Goal: Complete application form

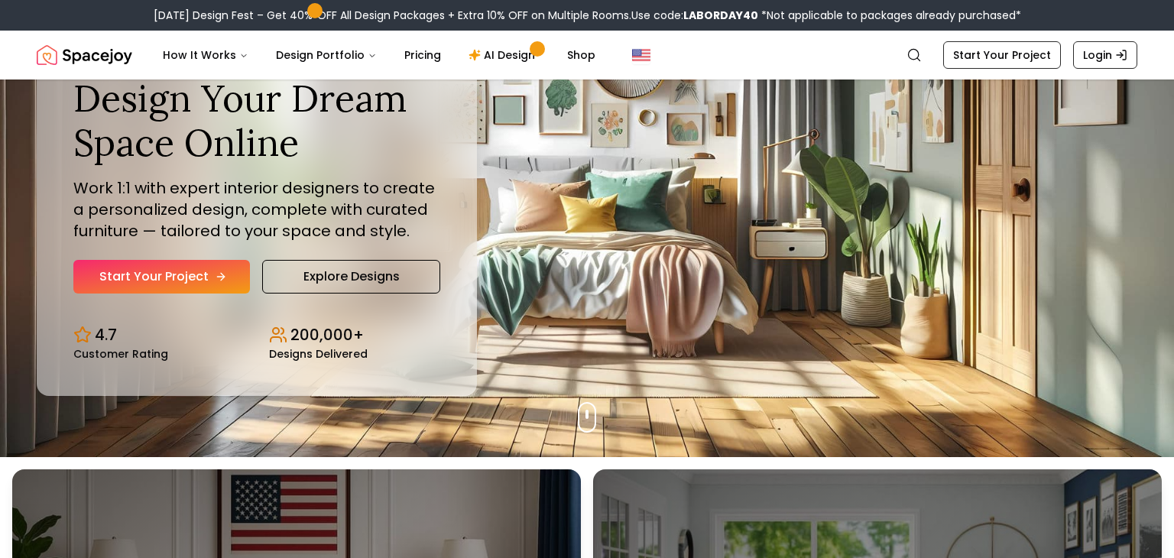
click at [168, 283] on link "Start Your Project" at bounding box center [161, 277] width 177 height 34
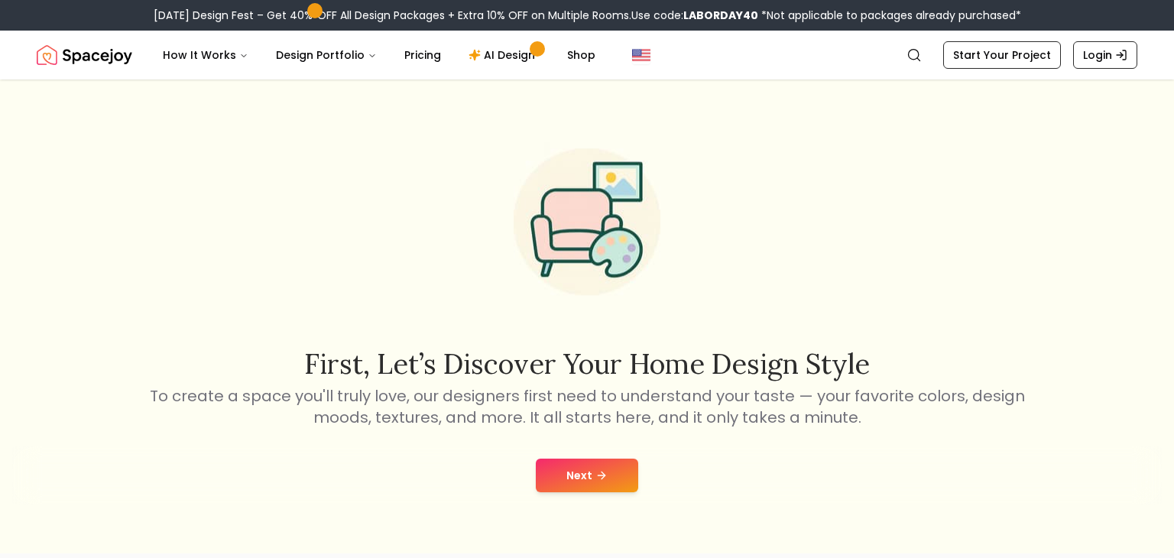
click at [563, 487] on button "Next" at bounding box center [587, 476] width 102 height 34
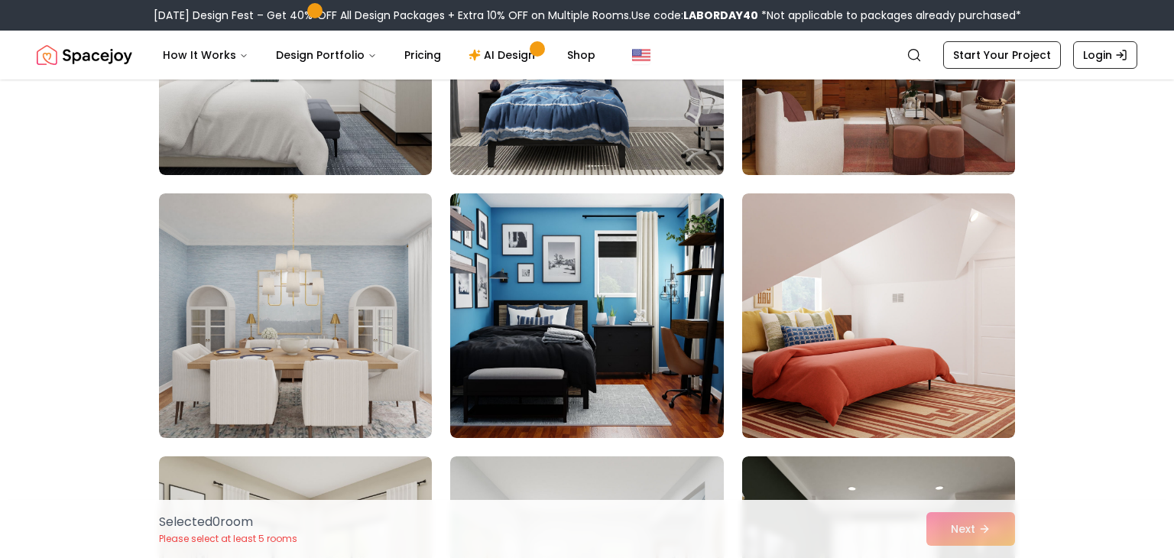
scroll to position [535, 0]
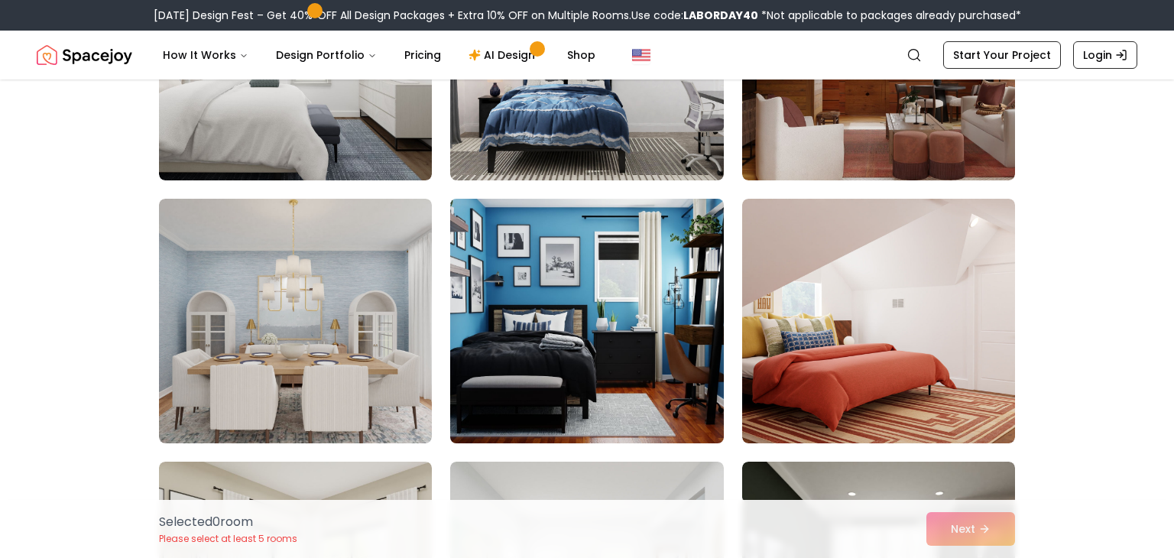
click at [512, 289] on img at bounding box center [586, 321] width 287 height 257
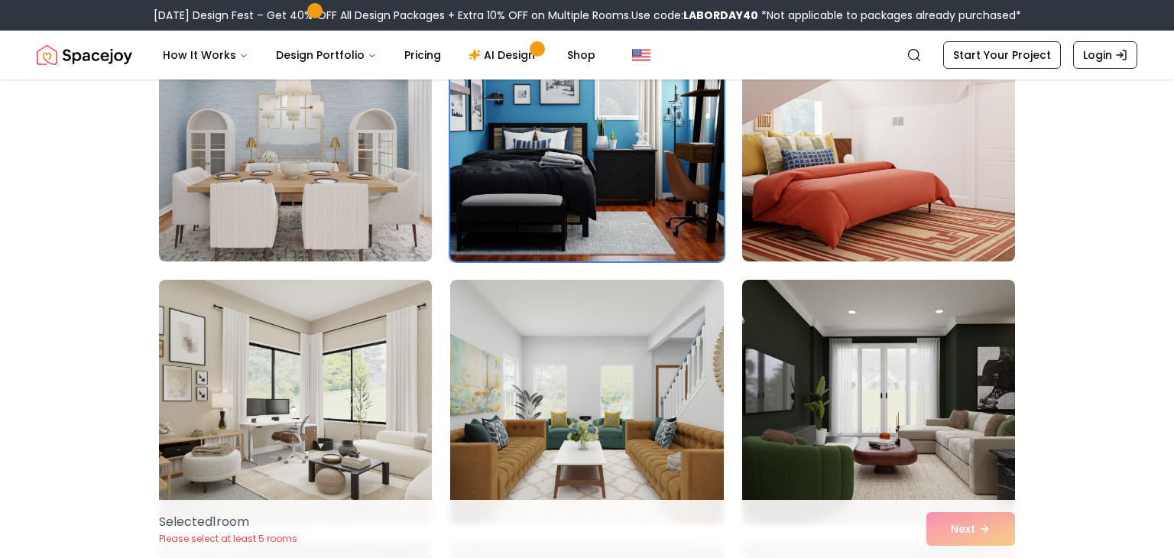
scroll to position [731, 0]
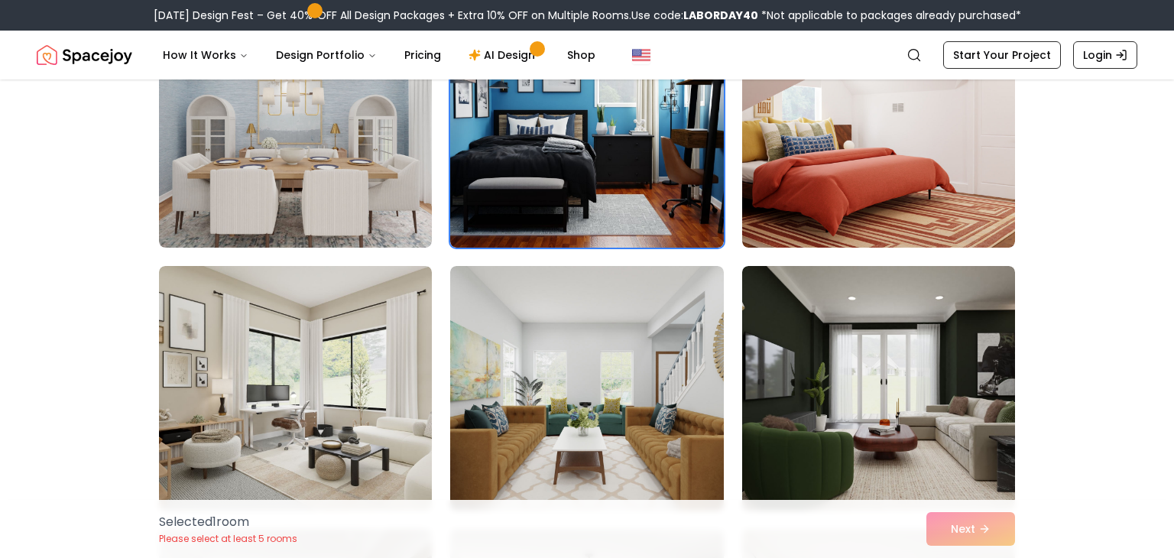
click at [938, 535] on div "Selected 1 room Please select at least 5 rooms Next" at bounding box center [587, 529] width 881 height 58
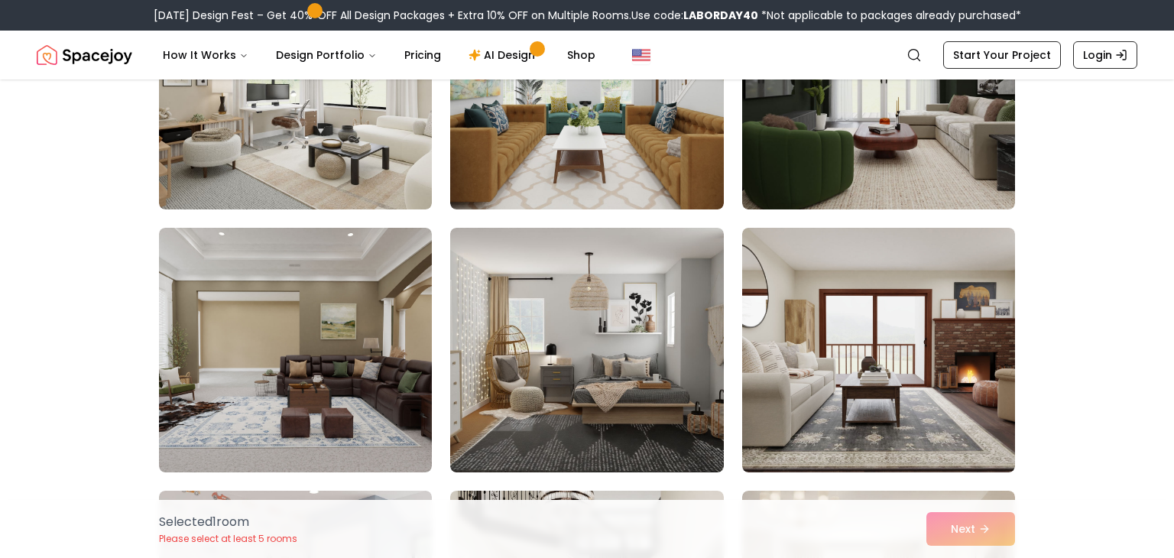
scroll to position [1258, 0]
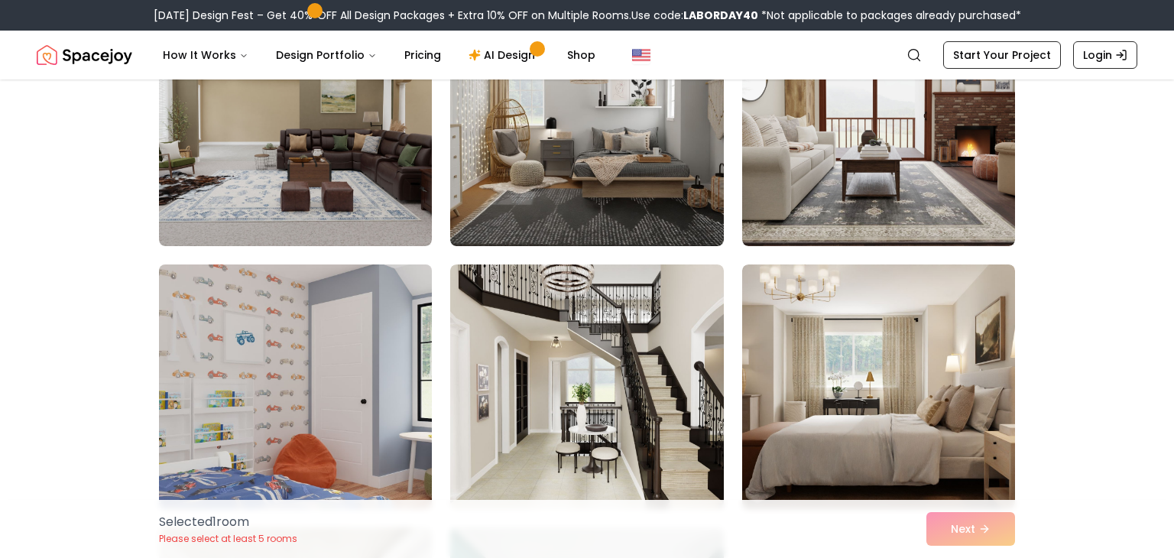
click at [352, 321] on img at bounding box center [295, 386] width 287 height 257
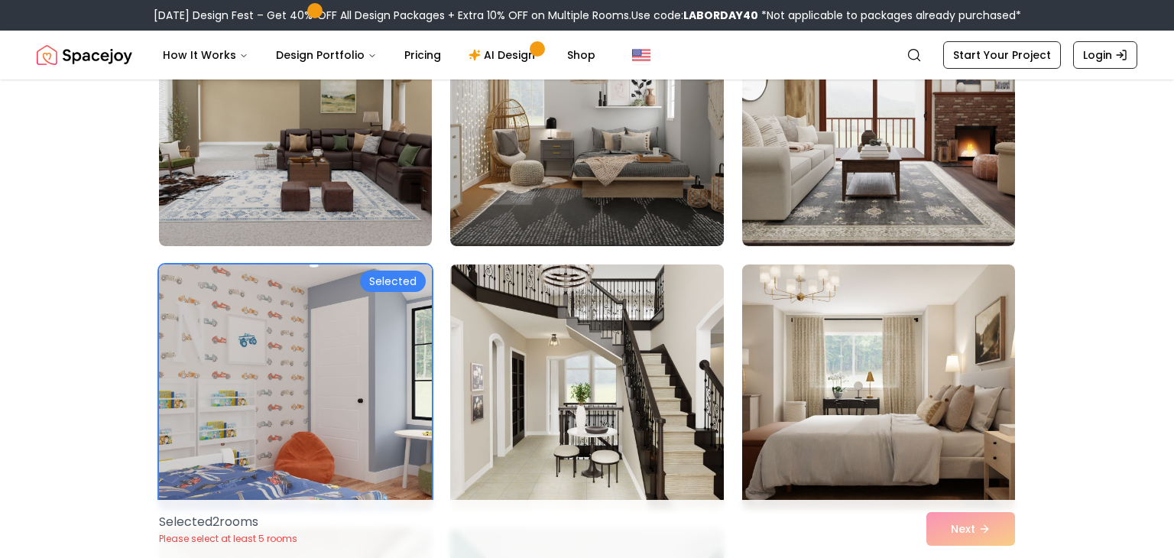
scroll to position [1296, 0]
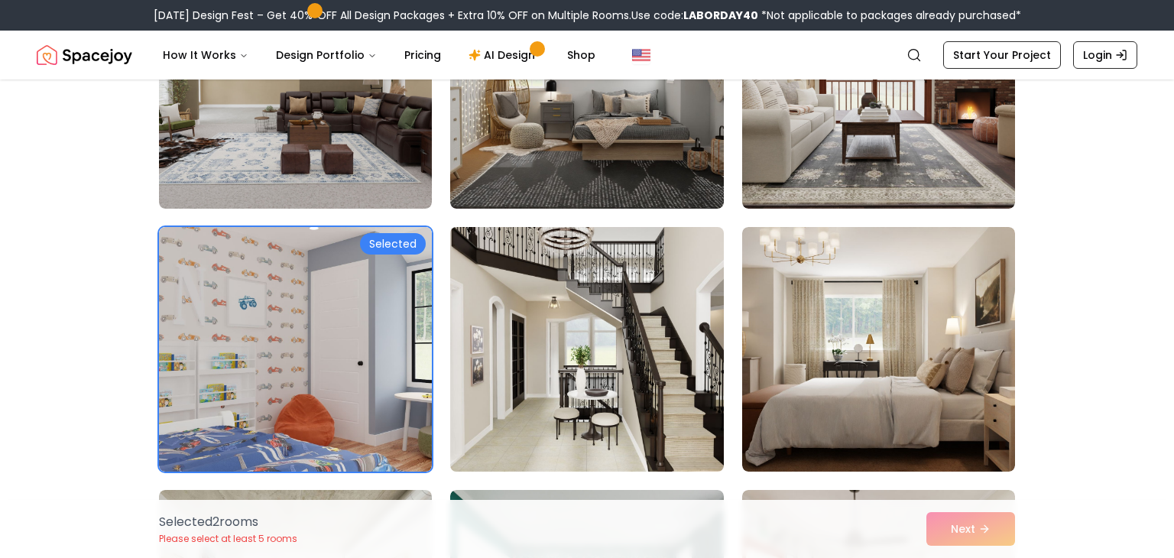
click at [662, 364] on img at bounding box center [586, 349] width 287 height 257
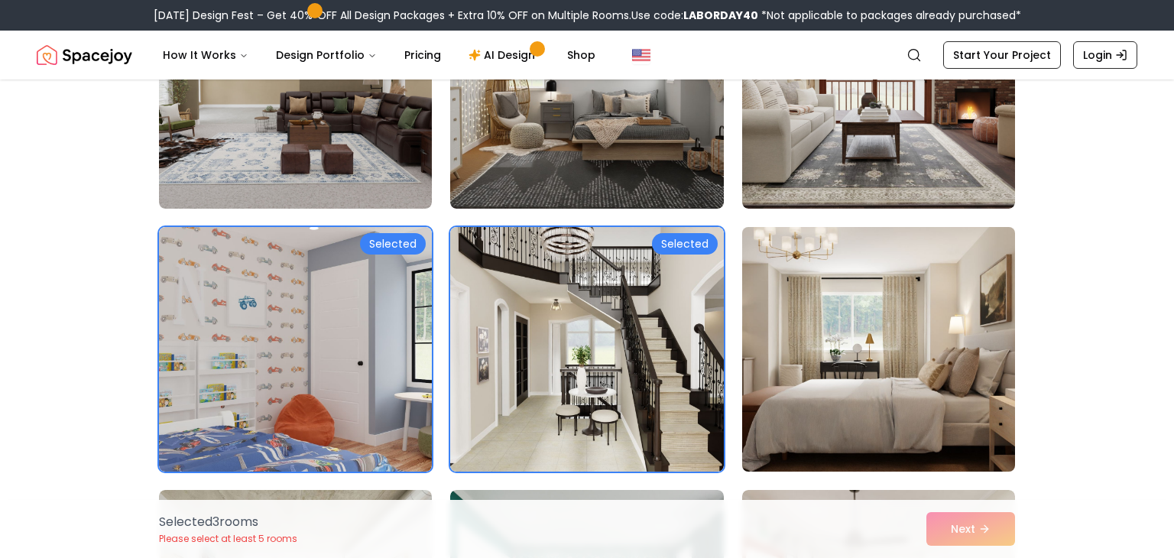
click at [1007, 326] on img at bounding box center [878, 349] width 287 height 257
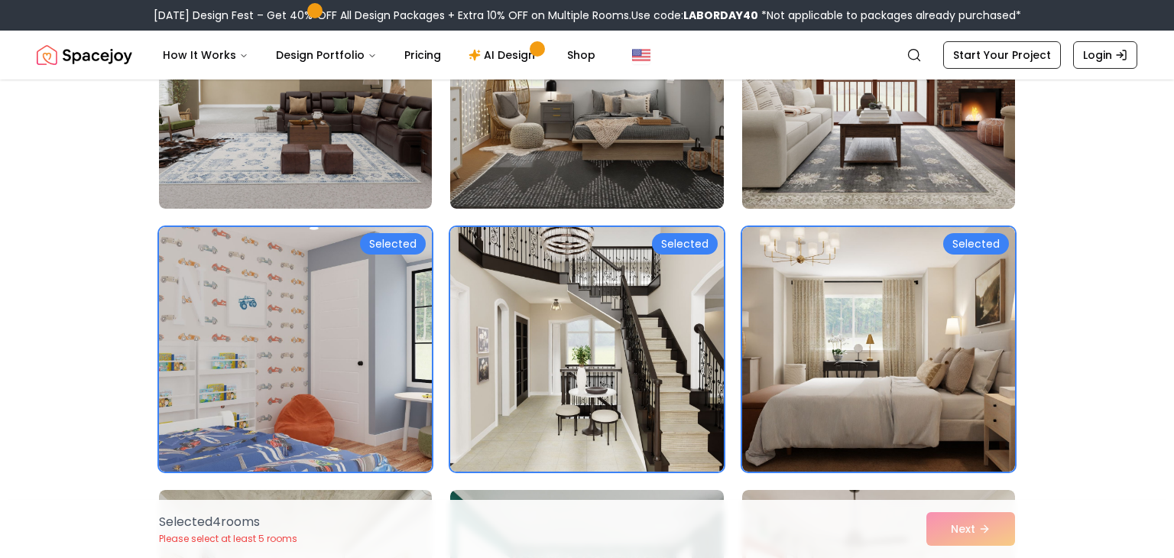
click at [906, 146] on img at bounding box center [878, 86] width 287 height 257
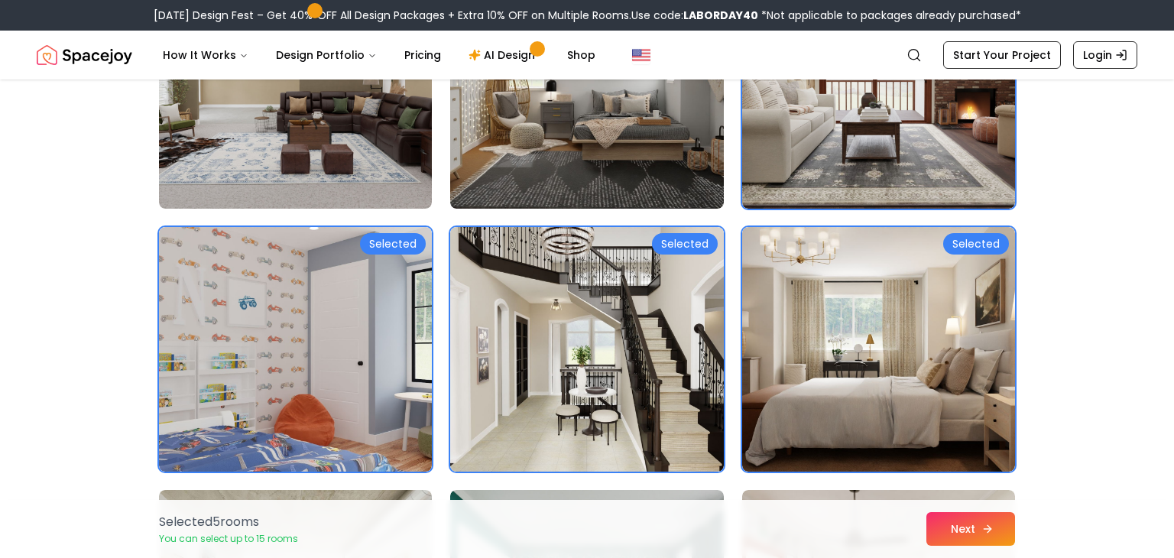
click at [953, 522] on button "Next" at bounding box center [971, 529] width 89 height 34
